Goal: Information Seeking & Learning: Check status

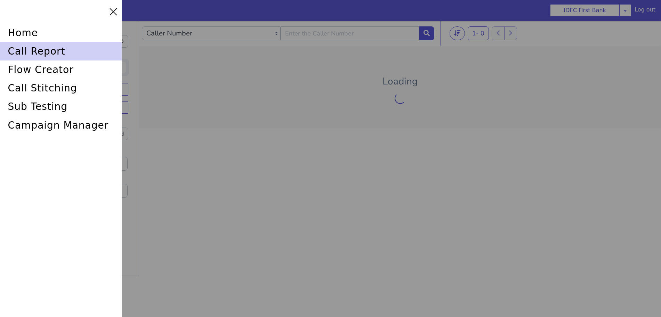
click at [560, 129] on div "call report" at bounding box center [620, 160] width 120 height 62
click at [535, 50] on div "call report" at bounding box center [579, 9] width 88 height 108
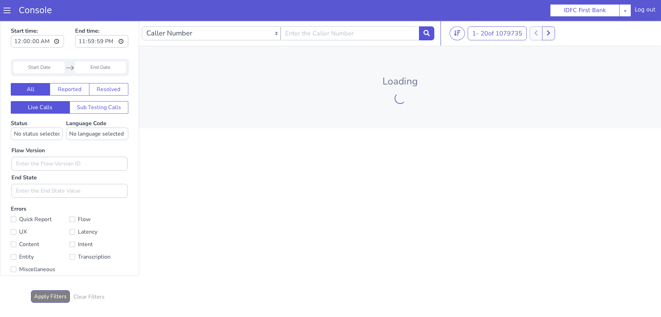
click at [4, 11] on span at bounding box center [6, 10] width 7 height 7
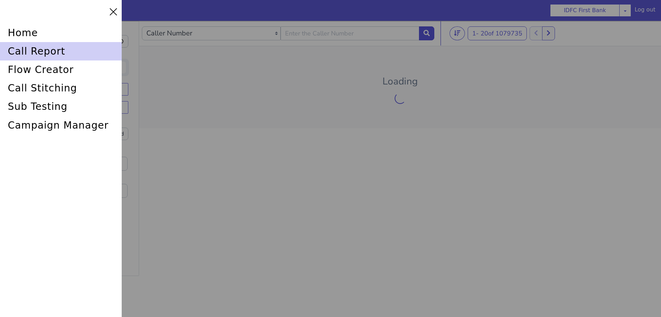
click at [34, 47] on div "call report" at bounding box center [61, 51] width 122 height 18
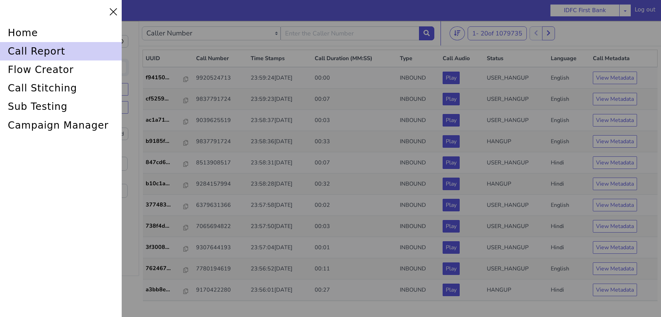
click at [61, 53] on div "call report" at bounding box center [61, 51] width 122 height 18
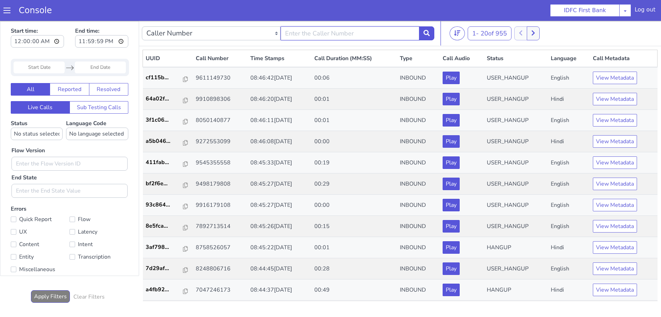
click at [370, 35] on input "text" at bounding box center [350, 33] width 139 height 14
type input "6352248031"
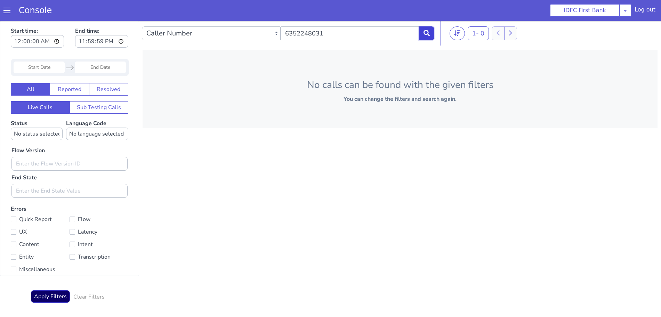
click at [429, 31] on icon at bounding box center [426, 33] width 6 height 6
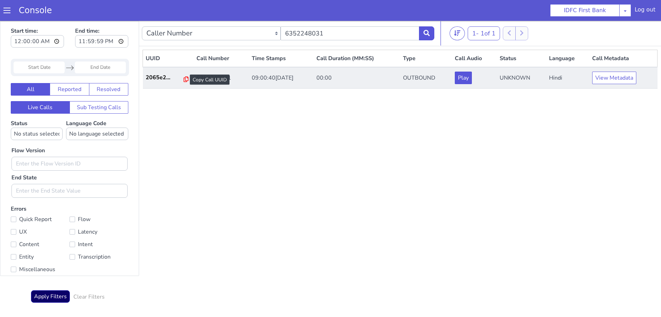
click at [184, 79] on icon at bounding box center [186, 79] width 5 height 6
click at [617, 78] on button "View Metadata" at bounding box center [614, 78] width 44 height 13
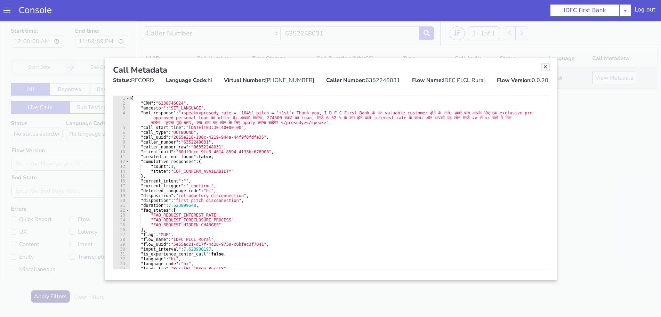
drag, startPoint x: 544, startPoint y: 67, endPoint x: 505, endPoint y: 86, distance: 43.2
click at [544, 67] on link "Close" at bounding box center [545, 67] width 7 height 7
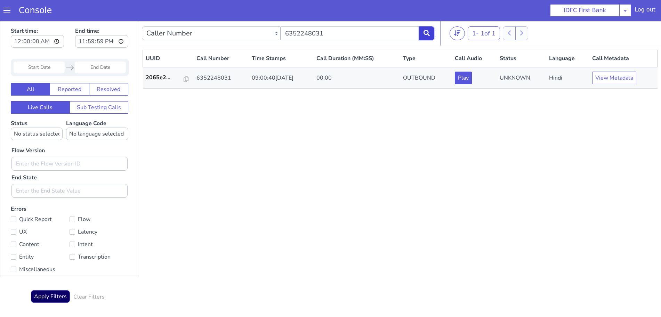
click at [428, 33] on icon at bounding box center [426, 33] width 6 height 6
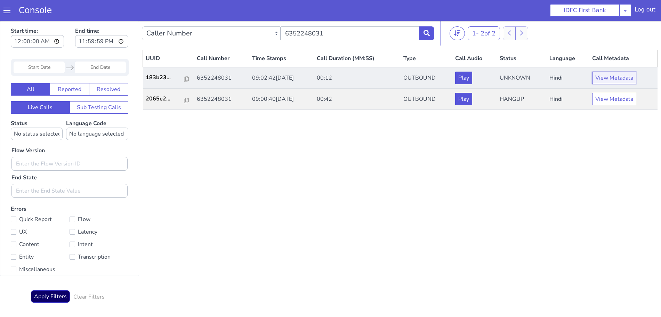
click at [612, 72] on button "View Metadata" at bounding box center [614, 78] width 44 height 13
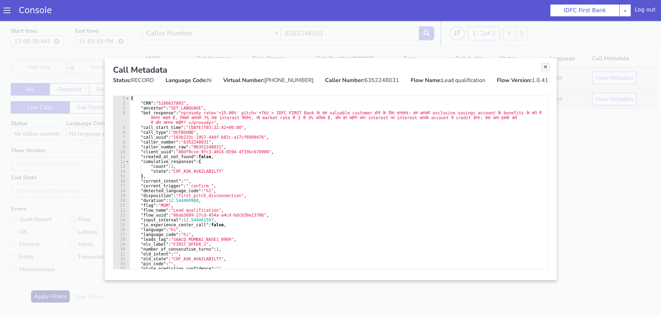
click at [543, 67] on link "Close" at bounding box center [545, 67] width 7 height 7
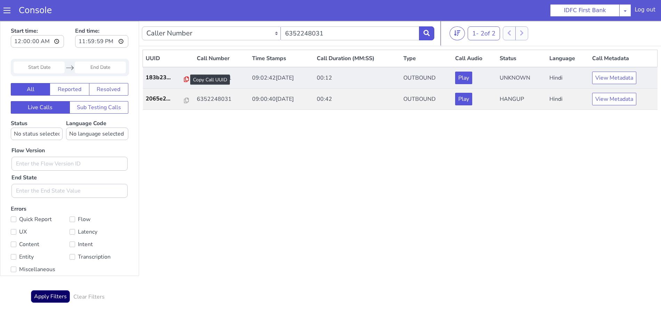
click at [184, 80] on icon at bounding box center [186, 79] width 5 height 6
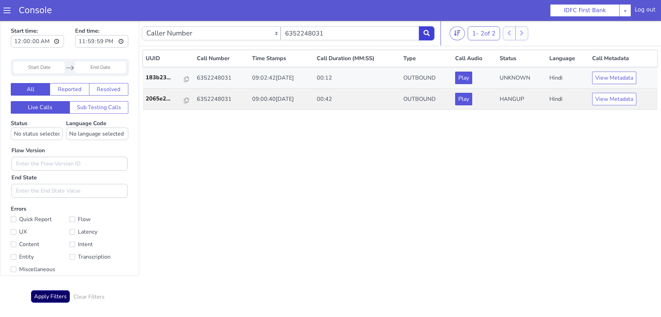
click at [423, 36] on button at bounding box center [426, 33] width 15 height 14
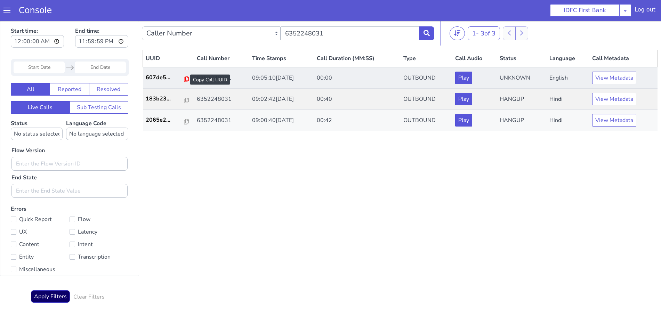
click at [184, 79] on icon at bounding box center [186, 79] width 5 height 6
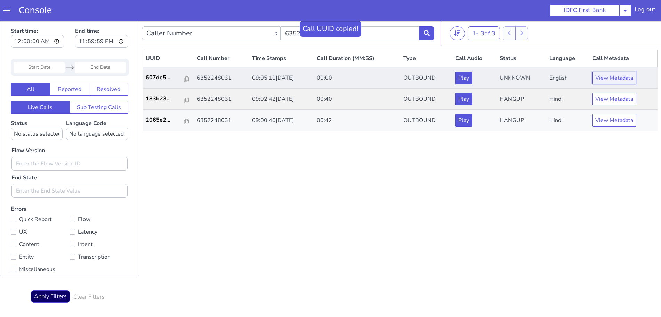
click at [615, 78] on button "View Metadata" at bounding box center [614, 78] width 44 height 13
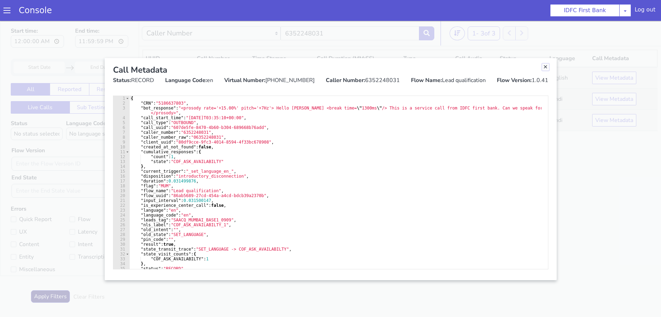
click at [548, 68] on link "Close" at bounding box center [545, 67] width 7 height 7
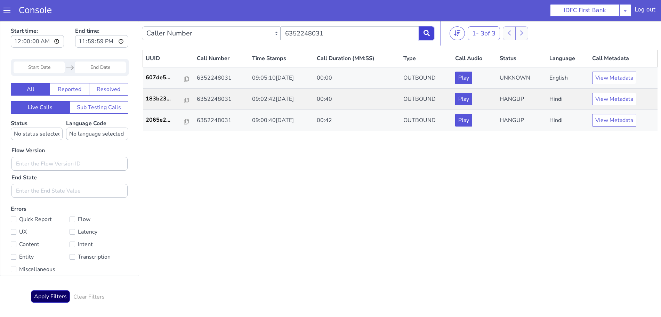
click at [427, 38] on button at bounding box center [426, 33] width 15 height 14
click at [429, 32] on icon at bounding box center [426, 33] width 6 height 6
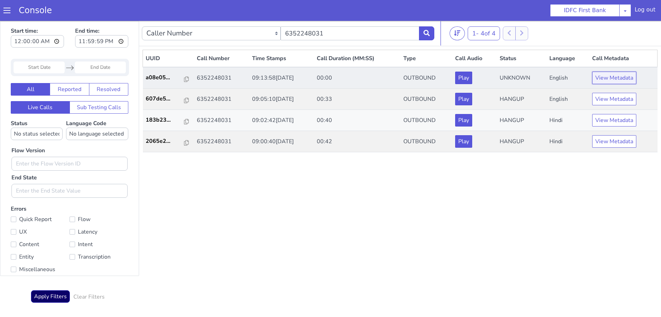
click at [616, 74] on button "View Metadata" at bounding box center [614, 78] width 44 height 13
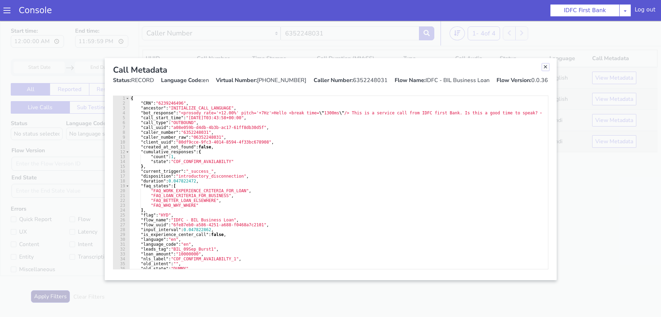
click at [546, 68] on link "Close" at bounding box center [545, 67] width 7 height 7
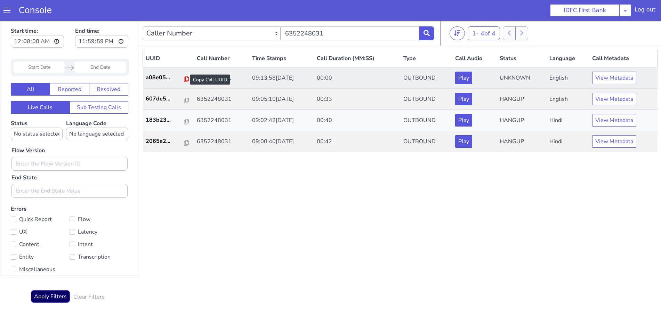
click at [184, 79] on icon at bounding box center [186, 79] width 5 height 6
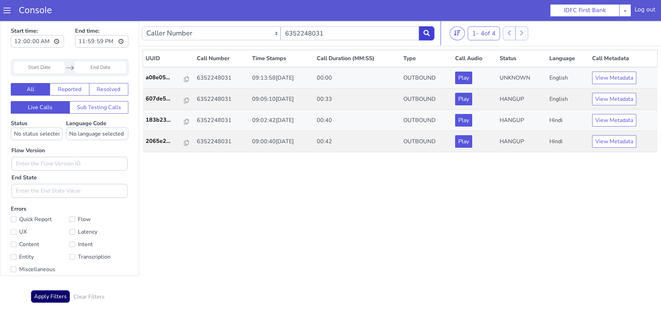
click at [427, 30] on button at bounding box center [426, 33] width 15 height 14
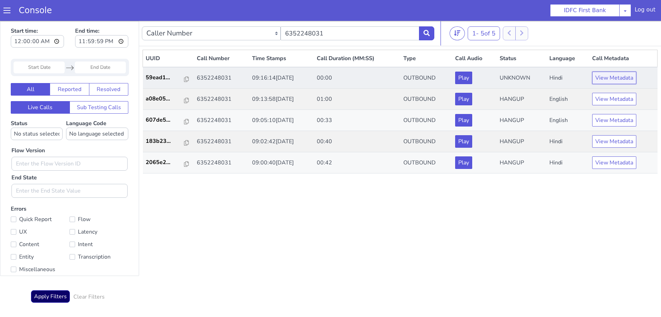
click at [612, 77] on button "View Metadata" at bounding box center [614, 78] width 44 height 13
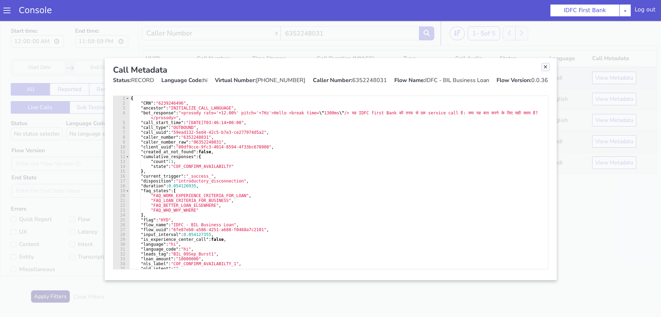
click at [544, 67] on link "Close" at bounding box center [545, 67] width 7 height 7
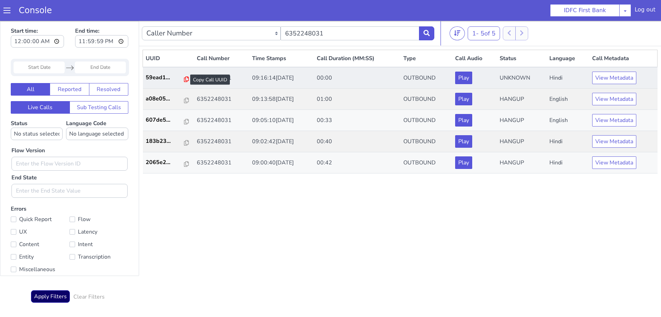
click at [184, 78] on icon at bounding box center [186, 79] width 5 height 6
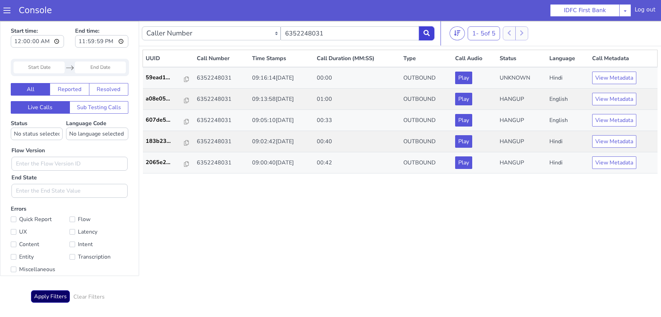
click at [426, 31] on icon at bounding box center [426, 33] width 6 height 6
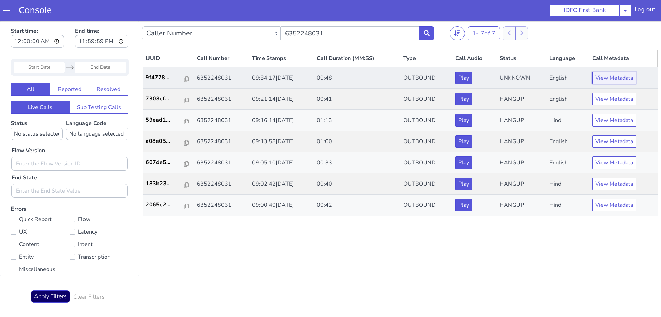
click at [620, 73] on button "View Metadata" at bounding box center [614, 78] width 44 height 13
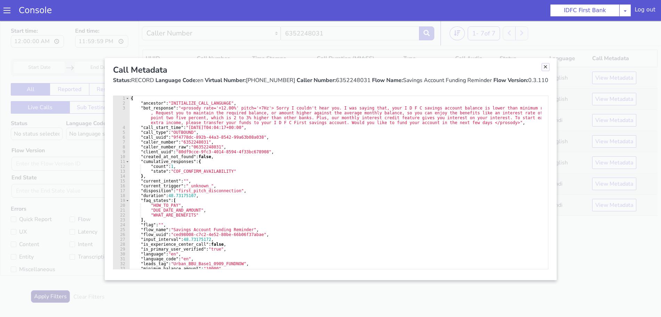
click at [546, 68] on link "Close" at bounding box center [545, 67] width 7 height 7
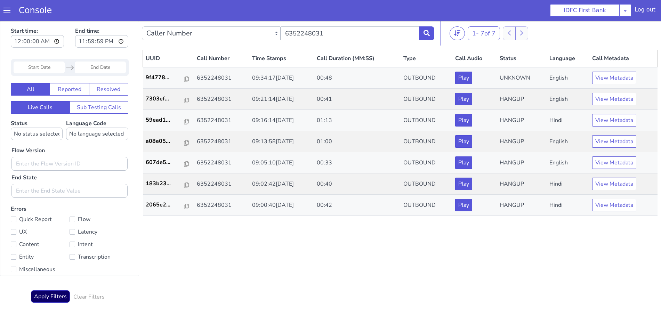
click at [324, 272] on div "UUID Call Number Time Stamps Call Duration (MM:SS) Type Call Audio Status Langu…" at bounding box center [400, 176] width 515 height 252
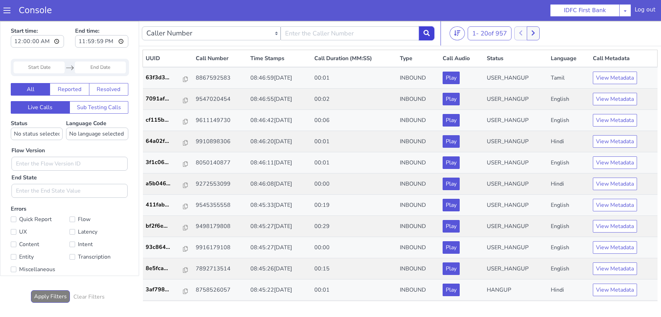
click at [431, 30] on button at bounding box center [426, 33] width 15 height 14
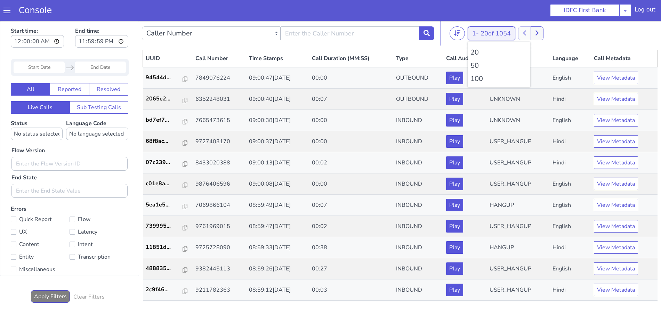
click at [500, 34] on span "20 of 1054" at bounding box center [495, 33] width 30 height 8
click at [480, 78] on li "100" at bounding box center [498, 79] width 57 height 10
